Goal: Transaction & Acquisition: Book appointment/travel/reservation

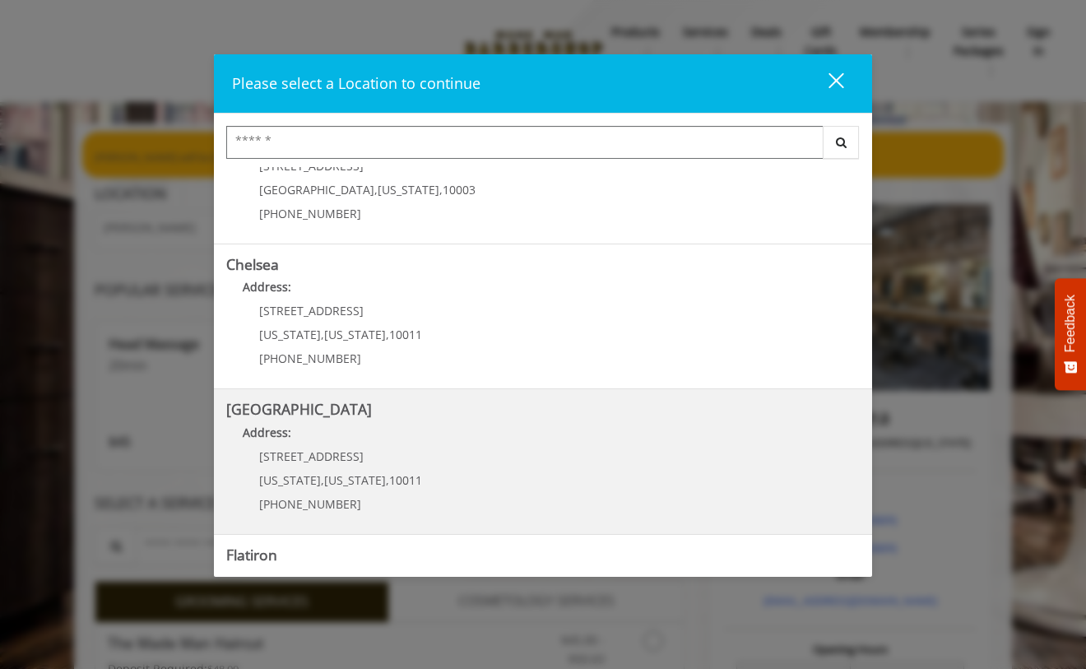
scroll to position [69, 0]
click at [374, 439] on Street "Address:" at bounding box center [543, 436] width 634 height 26
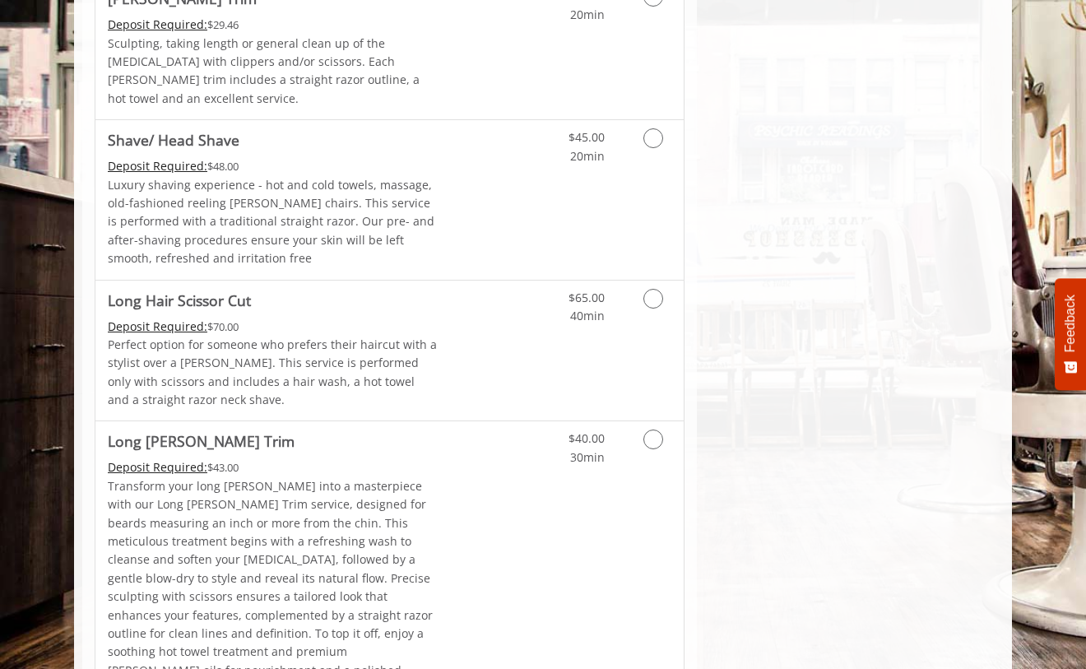
scroll to position [2390, 0]
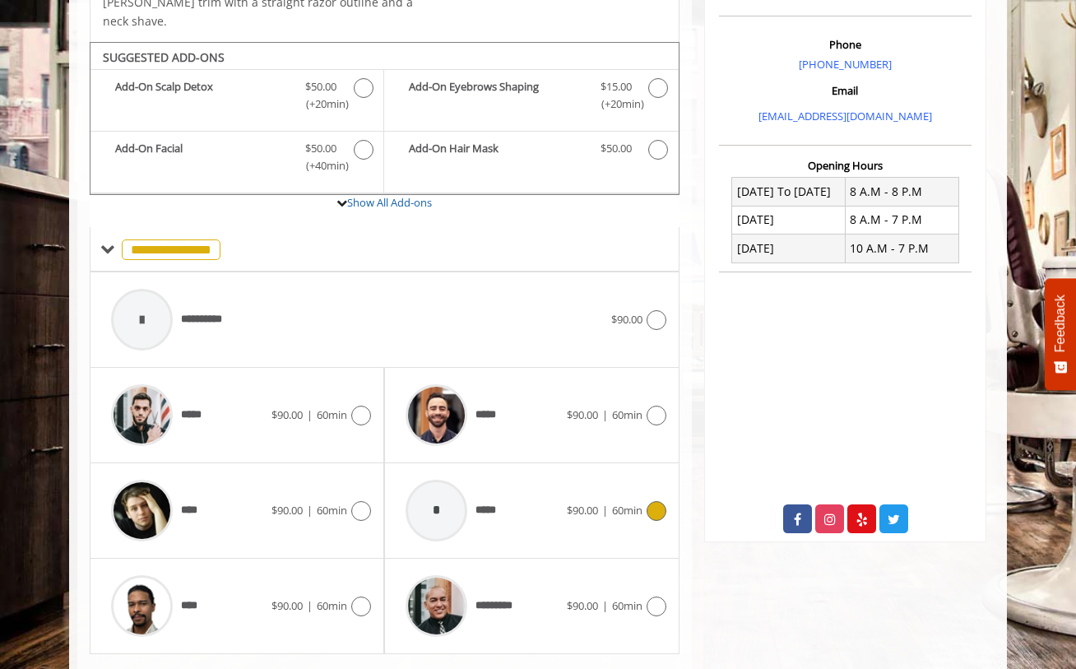
scroll to position [480, 0]
click at [627, 597] on span "60min" at bounding box center [627, 604] width 30 height 15
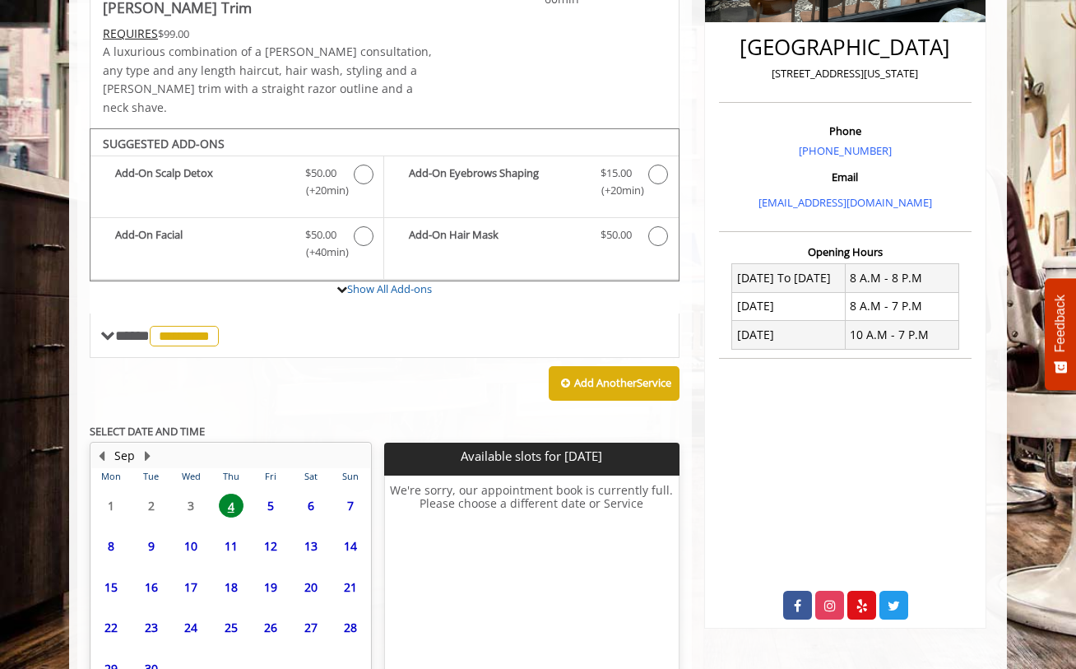
scroll to position [462, 0]
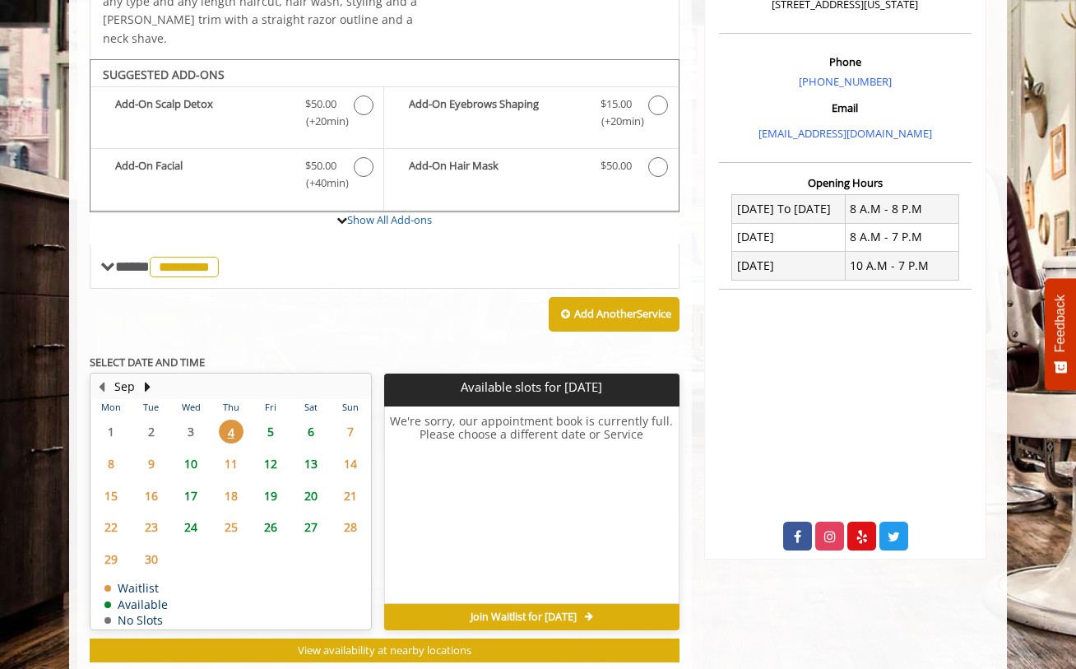
click at [310, 484] on span "20" at bounding box center [311, 496] width 25 height 24
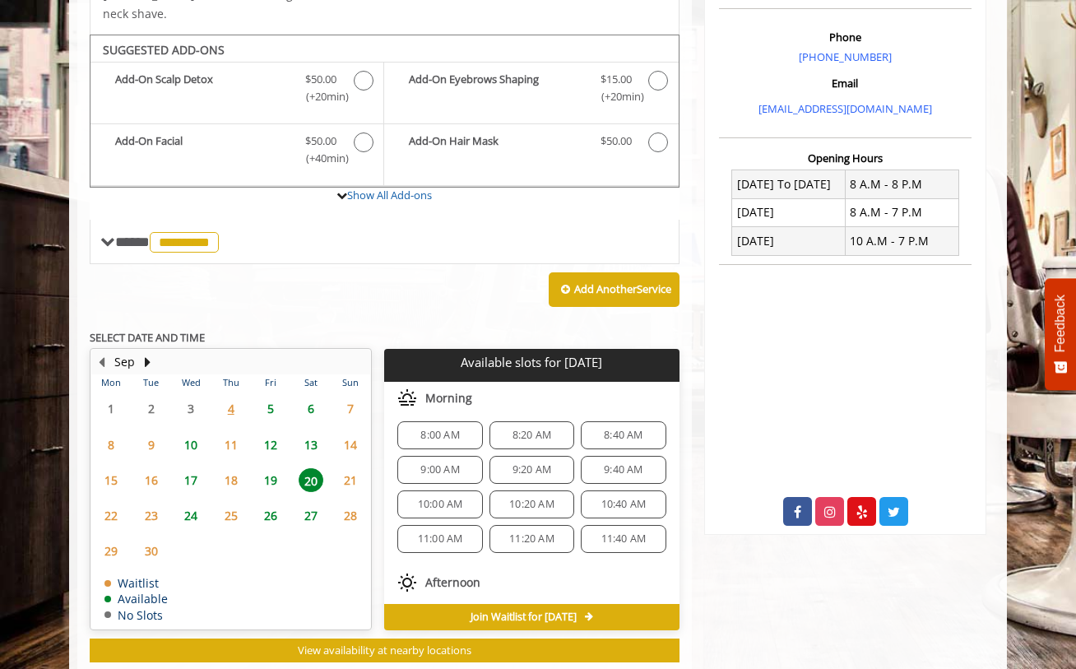
scroll to position [0, 0]
click at [606, 504] on span "10:40 AM" at bounding box center [624, 510] width 45 height 13
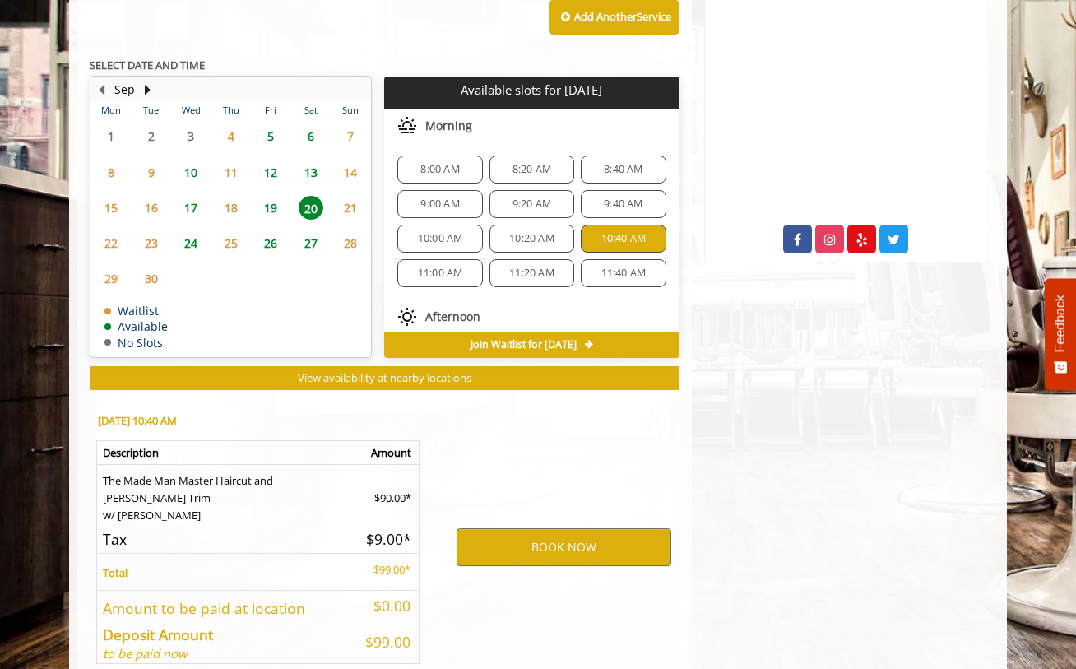
scroll to position [784, 0]
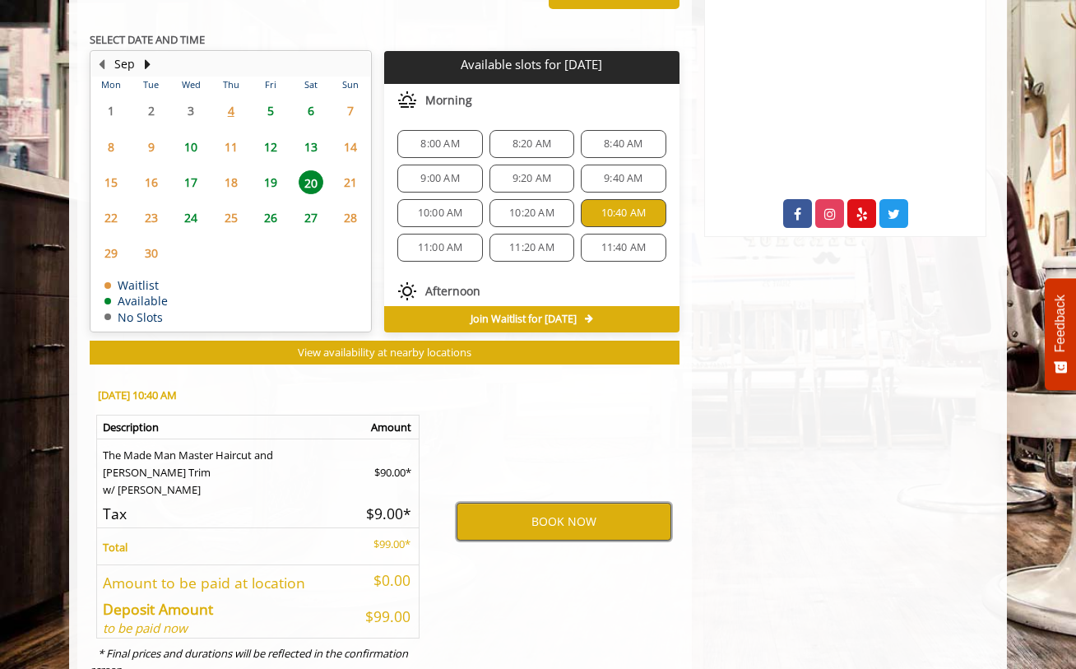
click at [546, 503] on button "BOOK NOW" at bounding box center [564, 522] width 215 height 38
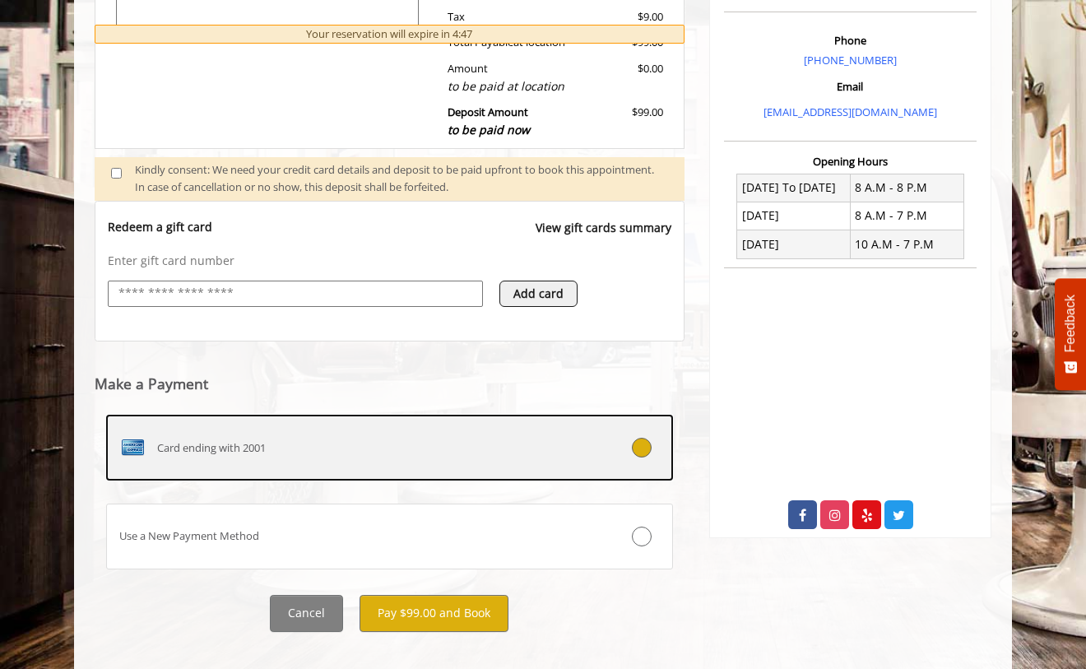
scroll to position [504, 0]
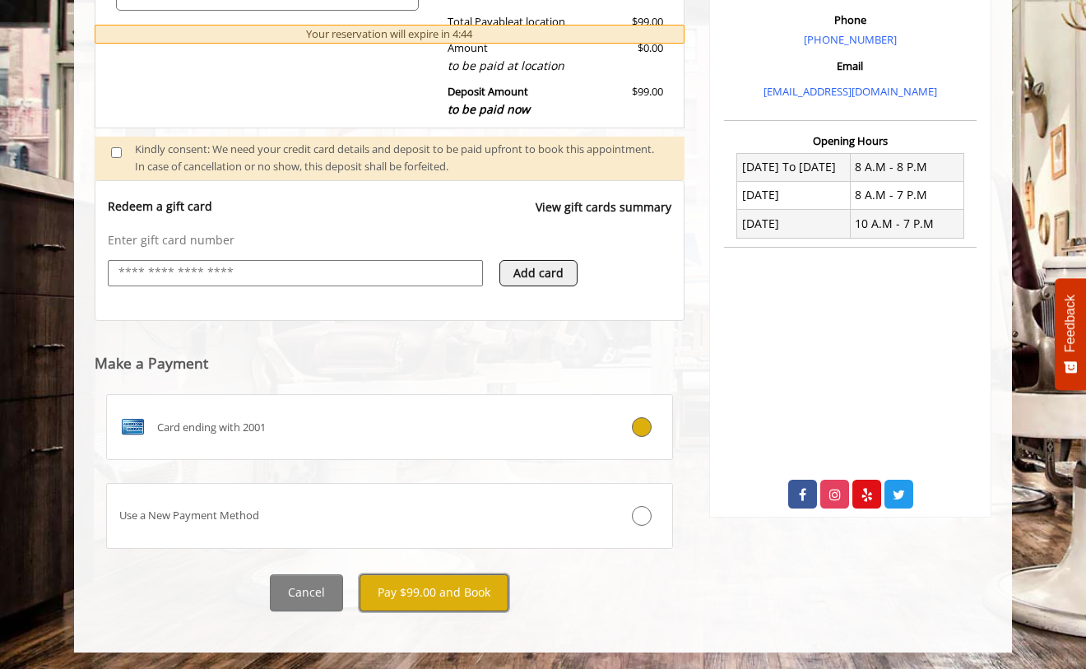
click at [413, 591] on button "Pay $99.00 and Book" at bounding box center [434, 592] width 149 height 37
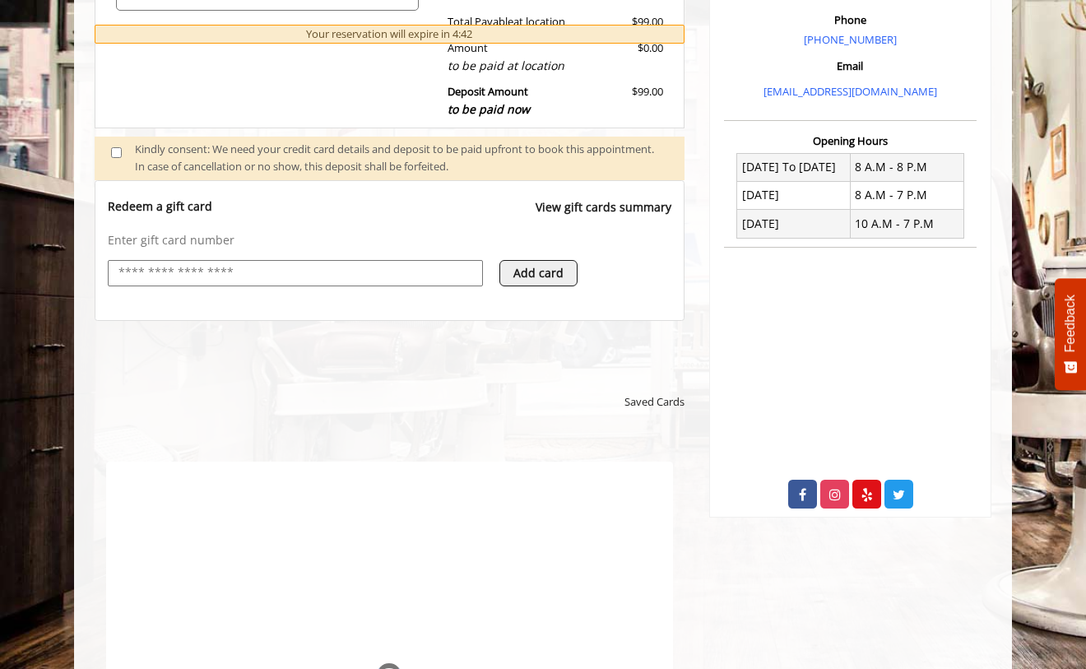
scroll to position [0, 0]
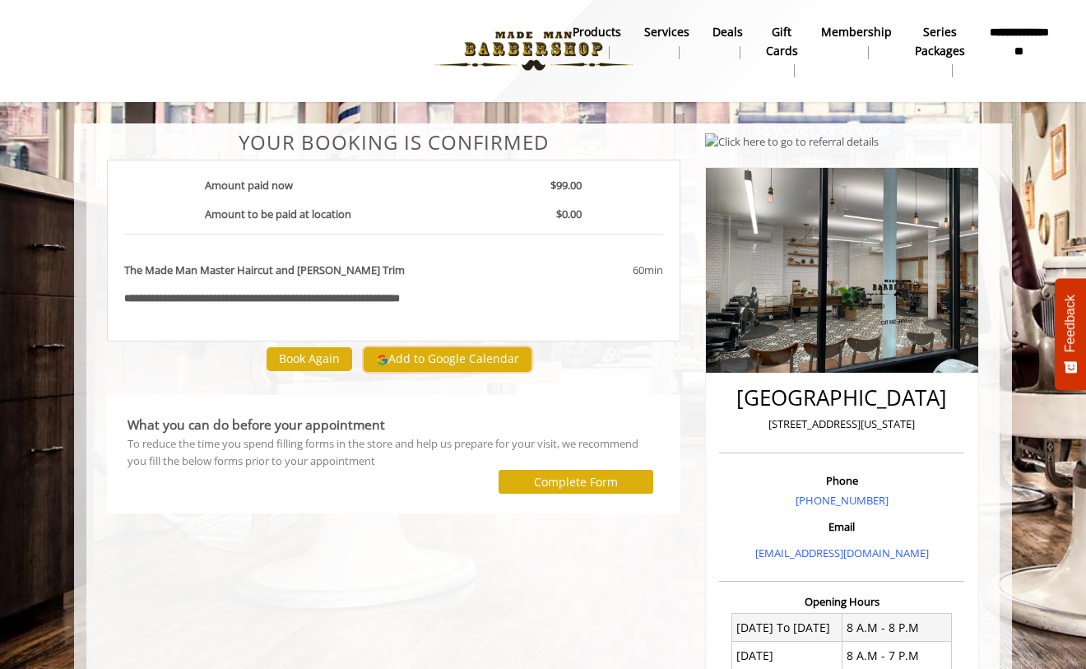
click at [422, 361] on button "Add to Google Calendar" at bounding box center [448, 359] width 168 height 25
